Goal: Task Accomplishment & Management: Use online tool/utility

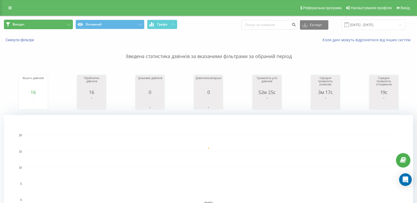
click at [68, 24] on icon at bounding box center [69, 25] width 4 height 2
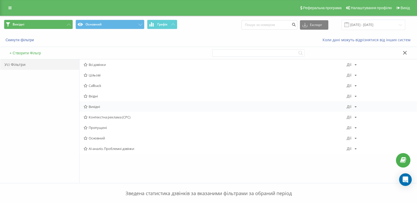
click at [100, 105] on div "Вихідні [PERSON_NAME] Копіювати Видалити За замовчуванням Поділитися" at bounding box center [247, 107] width 337 height 11
click at [94, 107] on span "Вихідні" at bounding box center [215, 107] width 263 height 4
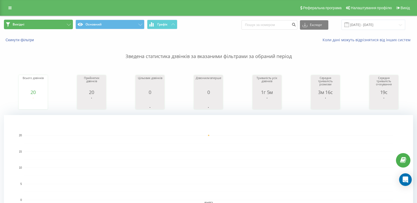
click at [53, 22] on button "Вихідні" at bounding box center [38, 24] width 69 height 9
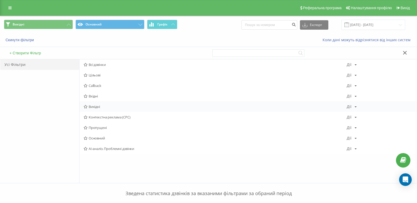
click at [94, 106] on span "Вихідні" at bounding box center [215, 107] width 263 height 4
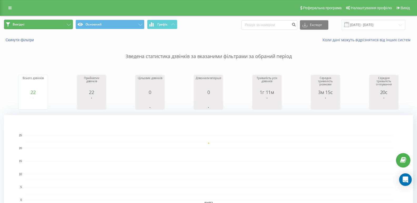
click at [53, 27] on button "Вихідні" at bounding box center [38, 24] width 69 height 9
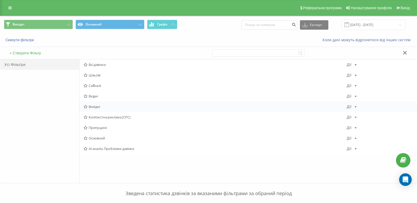
click at [94, 106] on span "Вихідні" at bounding box center [215, 107] width 263 height 4
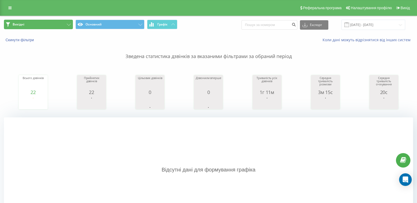
click at [67, 27] on button "Вихідні" at bounding box center [38, 24] width 69 height 9
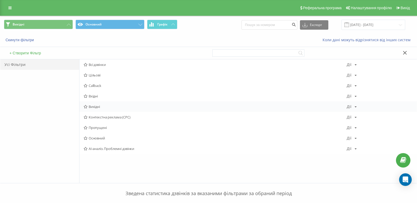
click at [93, 106] on span "Вихідні" at bounding box center [215, 107] width 263 height 4
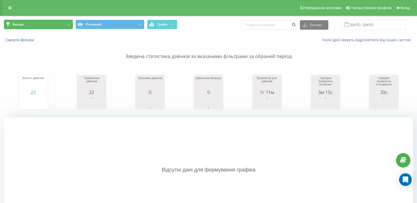
click at [44, 23] on button "Вихідні" at bounding box center [38, 24] width 69 height 9
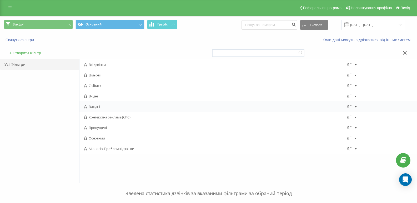
click at [94, 109] on span "Вихідні" at bounding box center [215, 107] width 263 height 4
